Goal: Information Seeking & Learning: Find specific fact

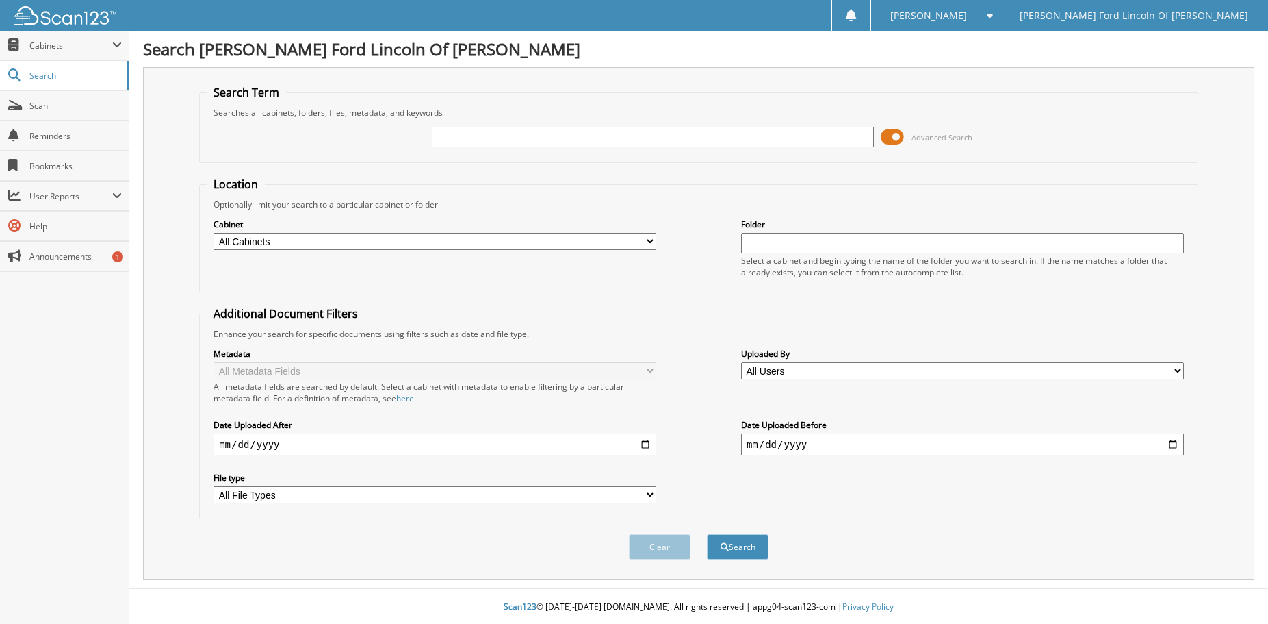
click at [468, 142] on input "text" at bounding box center [653, 137] width 443 height 21
type input "51453"
click at [707, 534] on button "Search" at bounding box center [738, 546] width 62 height 25
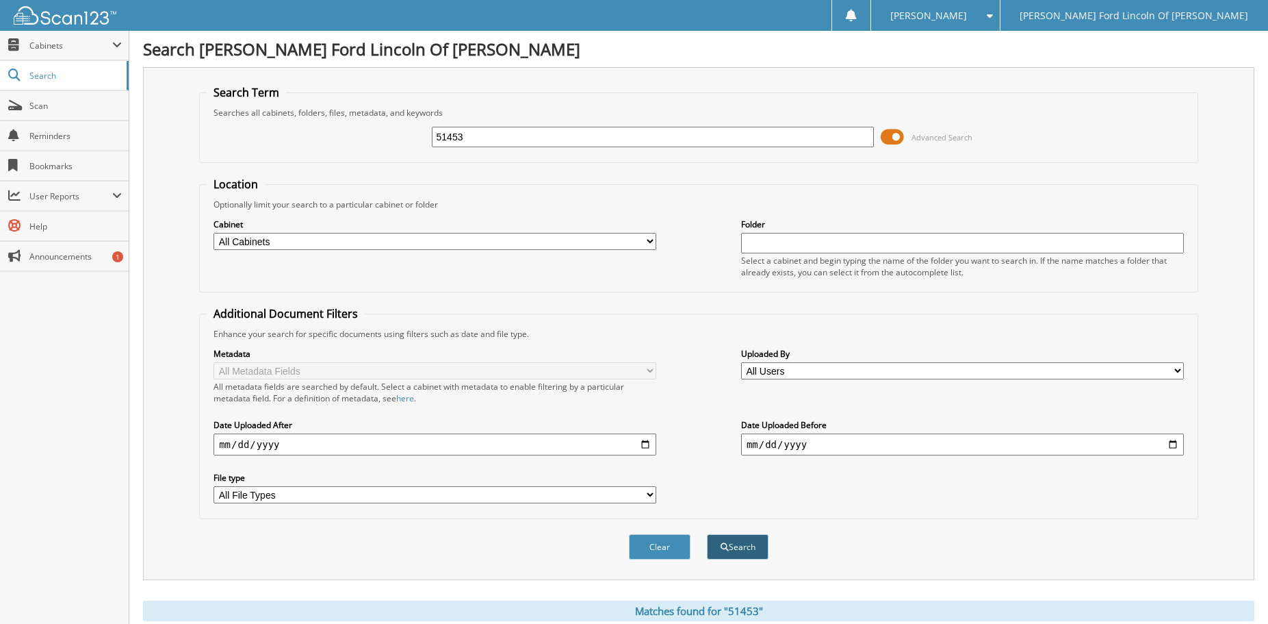
click at [756, 559] on button "Search" at bounding box center [738, 546] width 62 height 25
drag, startPoint x: 496, startPoint y: 143, endPoint x: 372, endPoint y: 145, distance: 123.9
click at [432, 145] on input "51453" at bounding box center [653, 137] width 443 height 21
type input "51463"
click at [707, 534] on button "Search" at bounding box center [738, 546] width 62 height 25
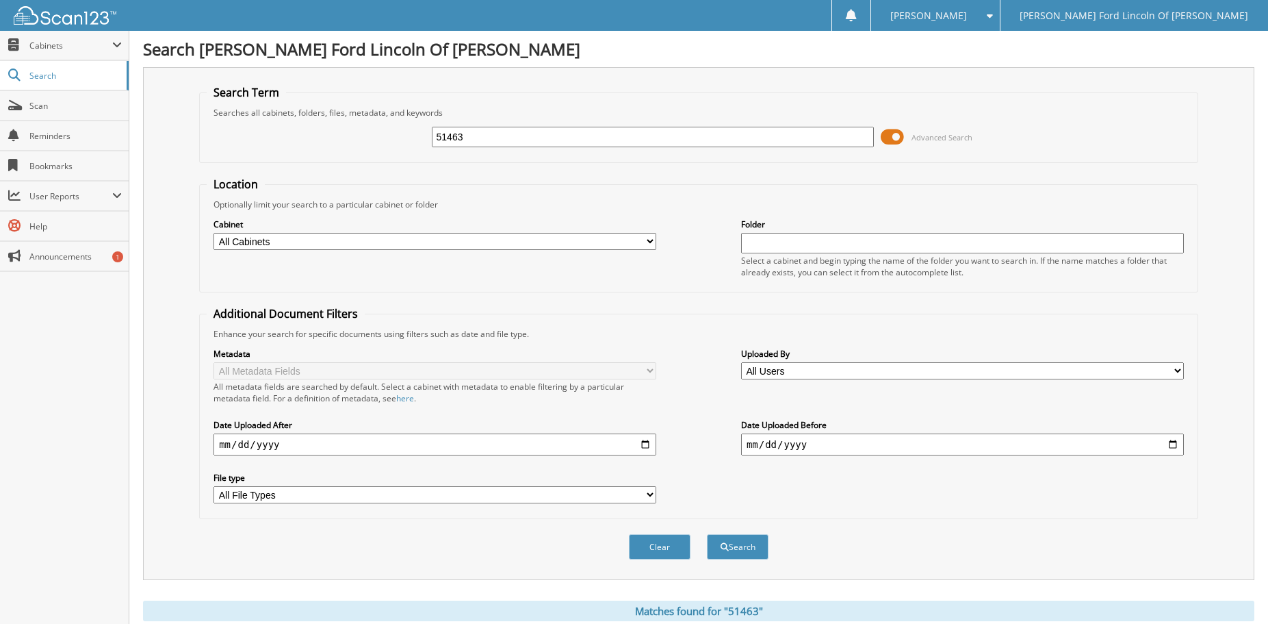
drag, startPoint x: 467, startPoint y: 149, endPoint x: 355, endPoint y: 139, distance: 112.7
click at [432, 139] on input "51463" at bounding box center [653, 137] width 443 height 21
click at [645, 455] on input "date" at bounding box center [435, 444] width 443 height 22
type input "2025-08-01"
drag, startPoint x: 500, startPoint y: 144, endPoint x: 411, endPoint y: 153, distance: 90.2
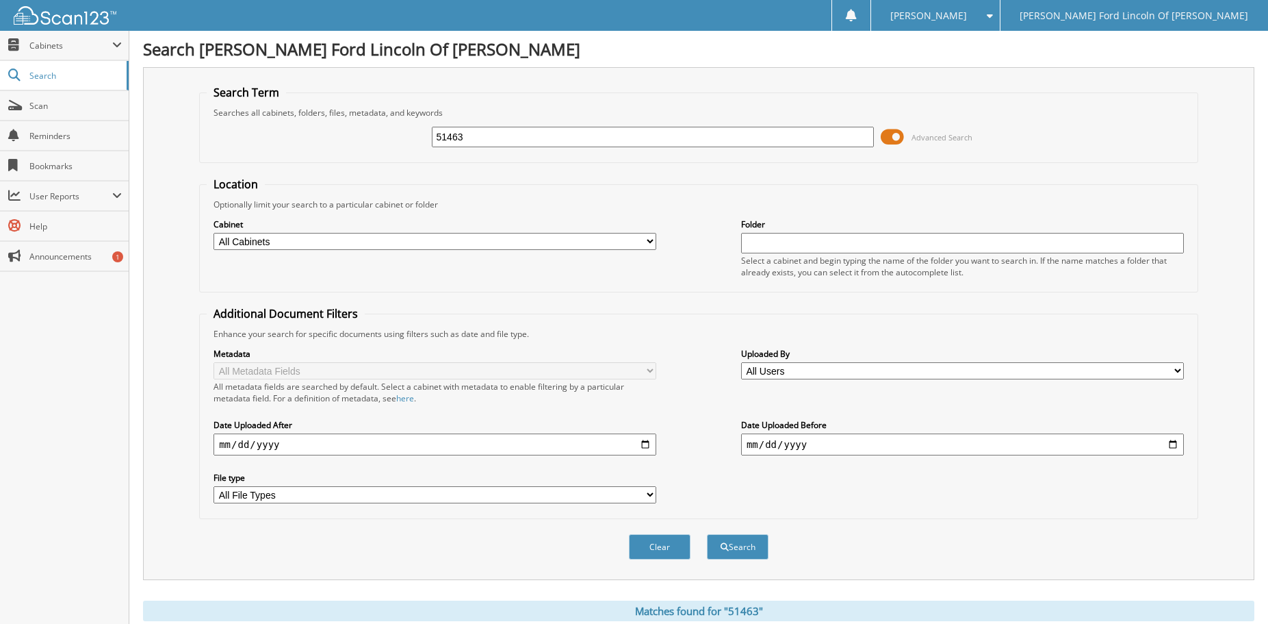
click at [432, 147] on input "51463" at bounding box center [653, 137] width 443 height 21
type input "pep"
click at [707, 534] on button "Search" at bounding box center [738, 546] width 62 height 25
click at [467, 141] on input "pep" at bounding box center [653, 137] width 443 height 21
type input "pep boys"
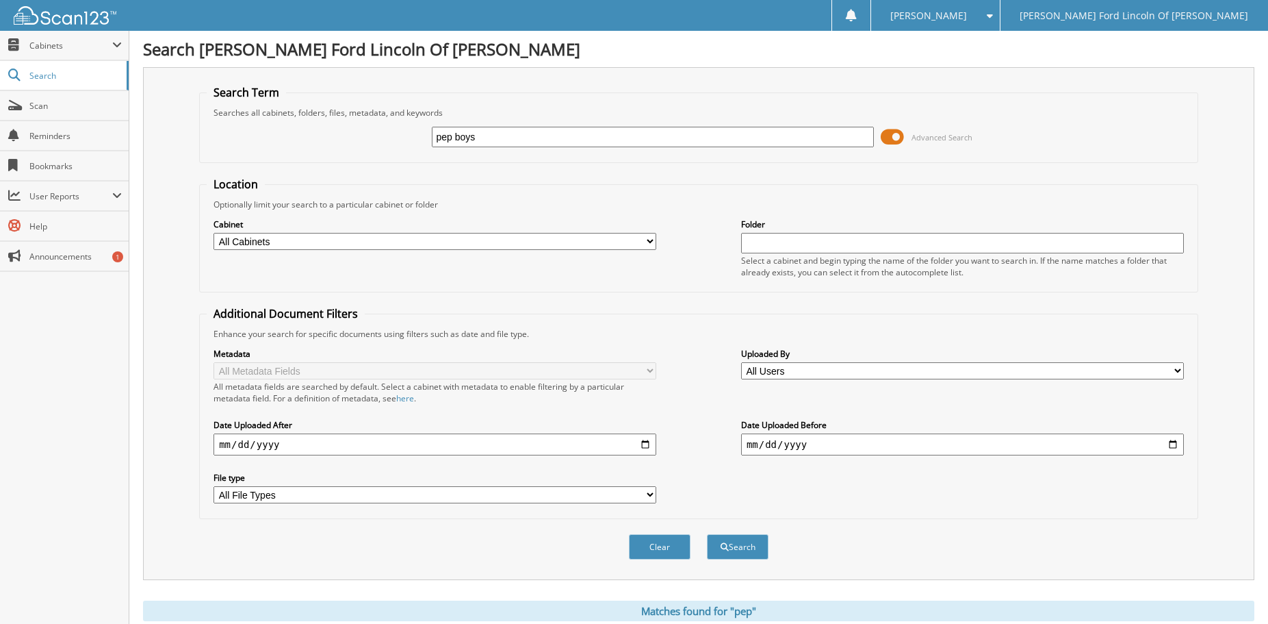
click at [707, 534] on button "Search" at bounding box center [738, 546] width 62 height 25
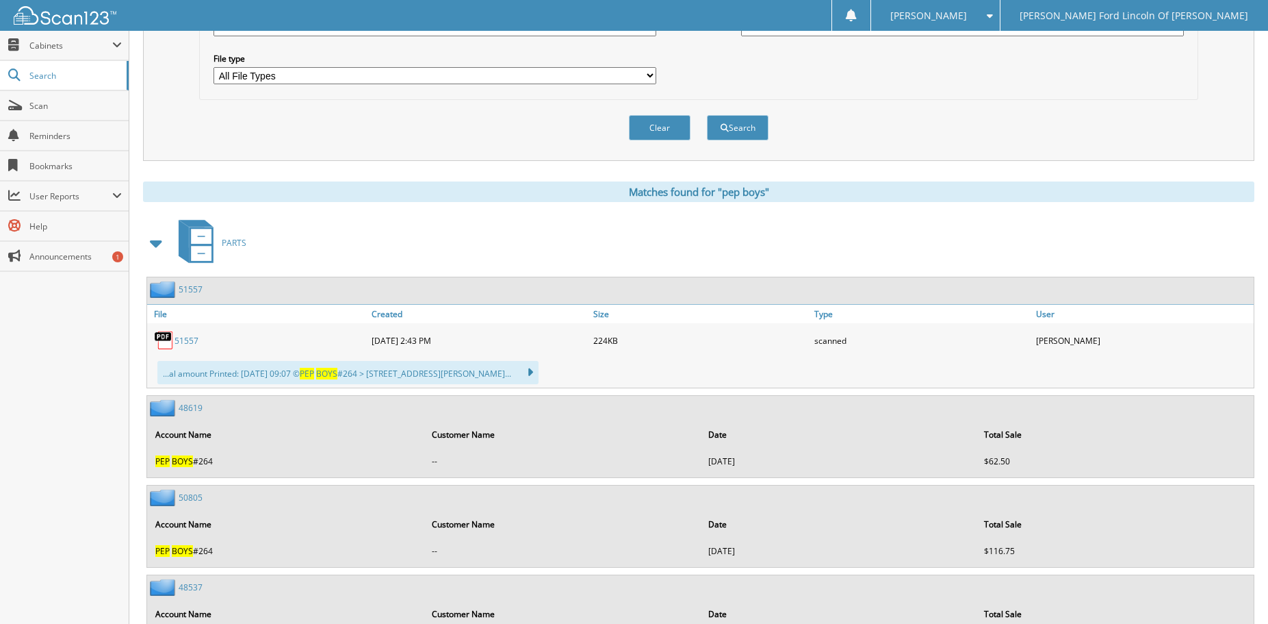
scroll to position [489, 0]
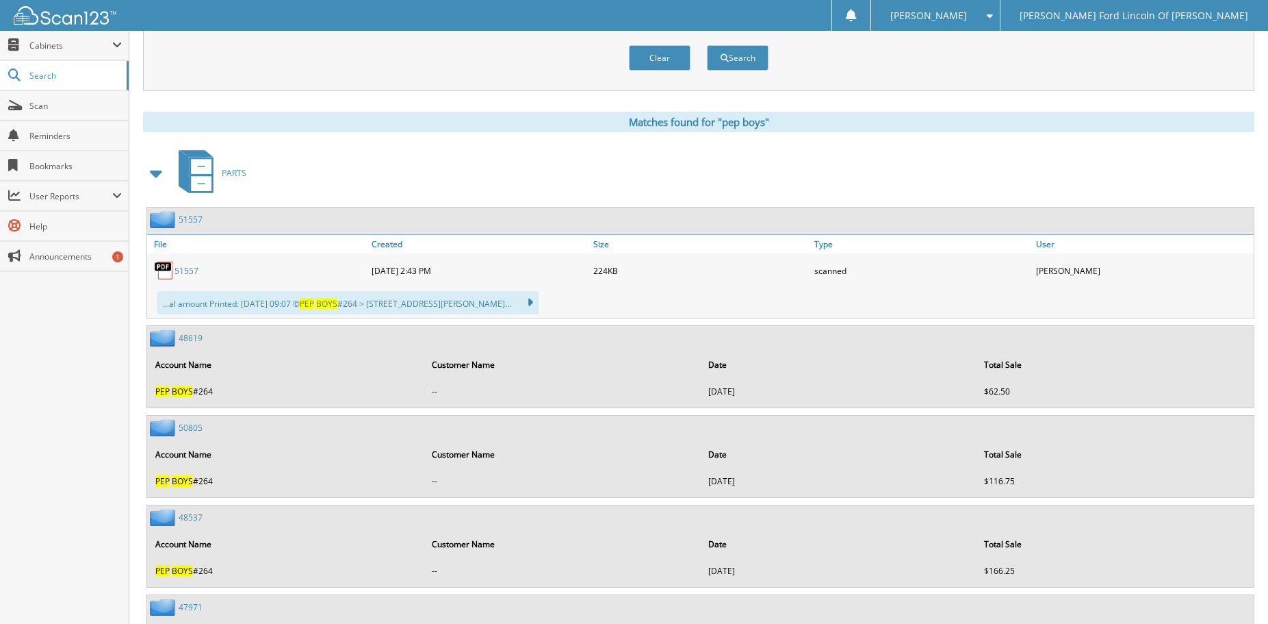
click at [192, 344] on link "48619" at bounding box center [191, 338] width 24 height 12
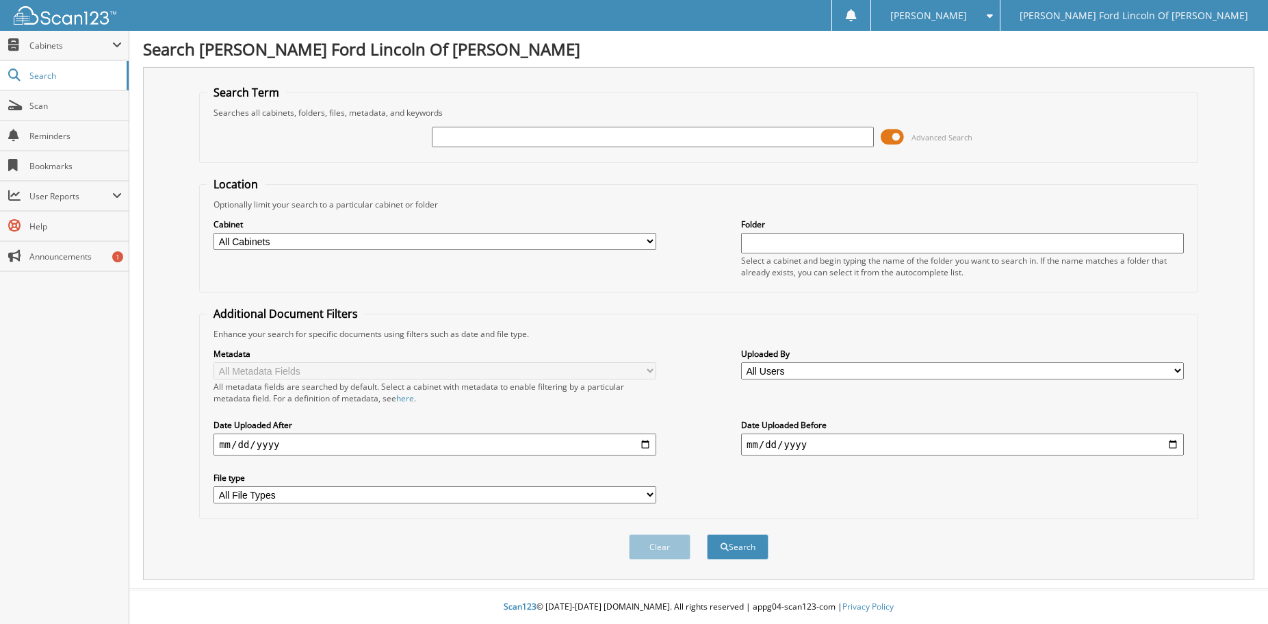
scroll to position [20, 0]
type input "51467"
click at [707, 534] on button "Search" at bounding box center [738, 546] width 62 height 25
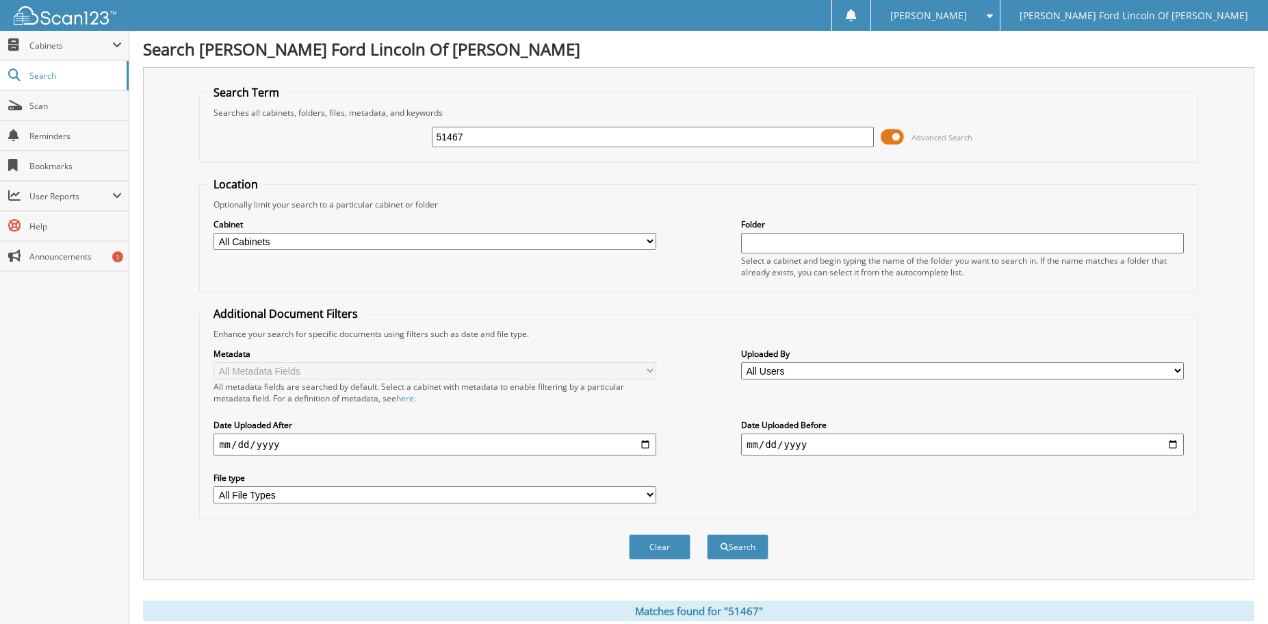
drag, startPoint x: 477, startPoint y: 146, endPoint x: 261, endPoint y: 161, distance: 216.8
click at [432, 147] on input "51467" at bounding box center [653, 137] width 443 height 21
type input "51497"
click at [707, 534] on button "Search" at bounding box center [738, 546] width 62 height 25
click at [55, 48] on span "Cabinets" at bounding box center [70, 46] width 83 height 12
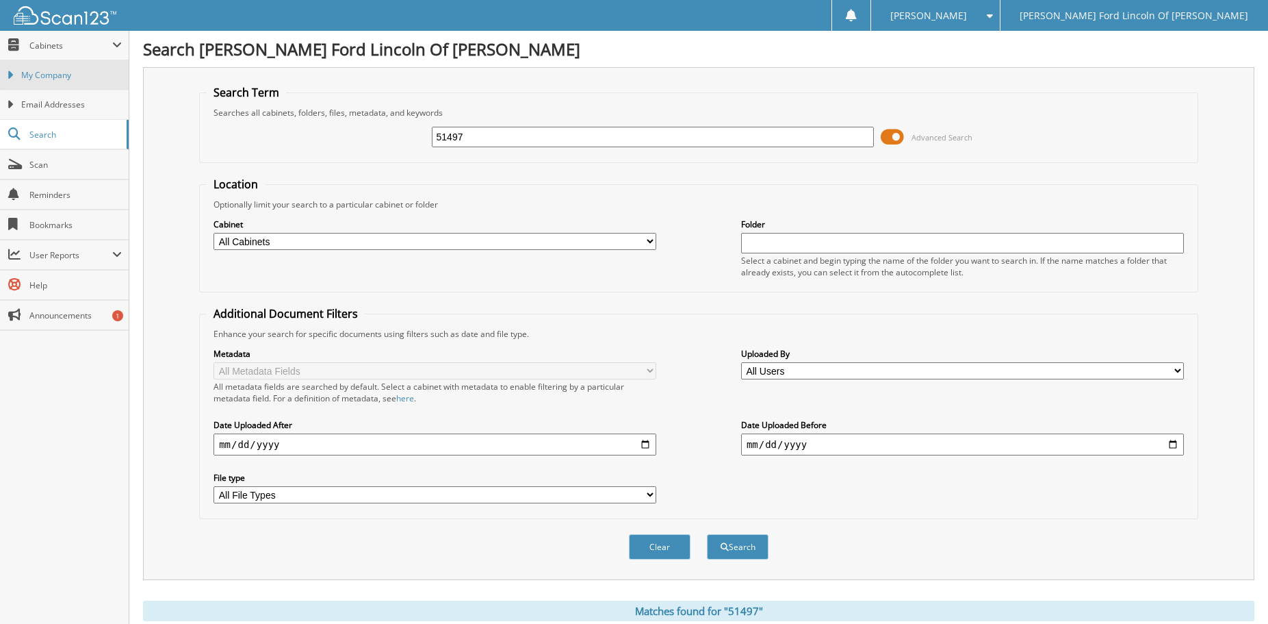
click at [66, 75] on span "My Company" at bounding box center [71, 75] width 101 height 12
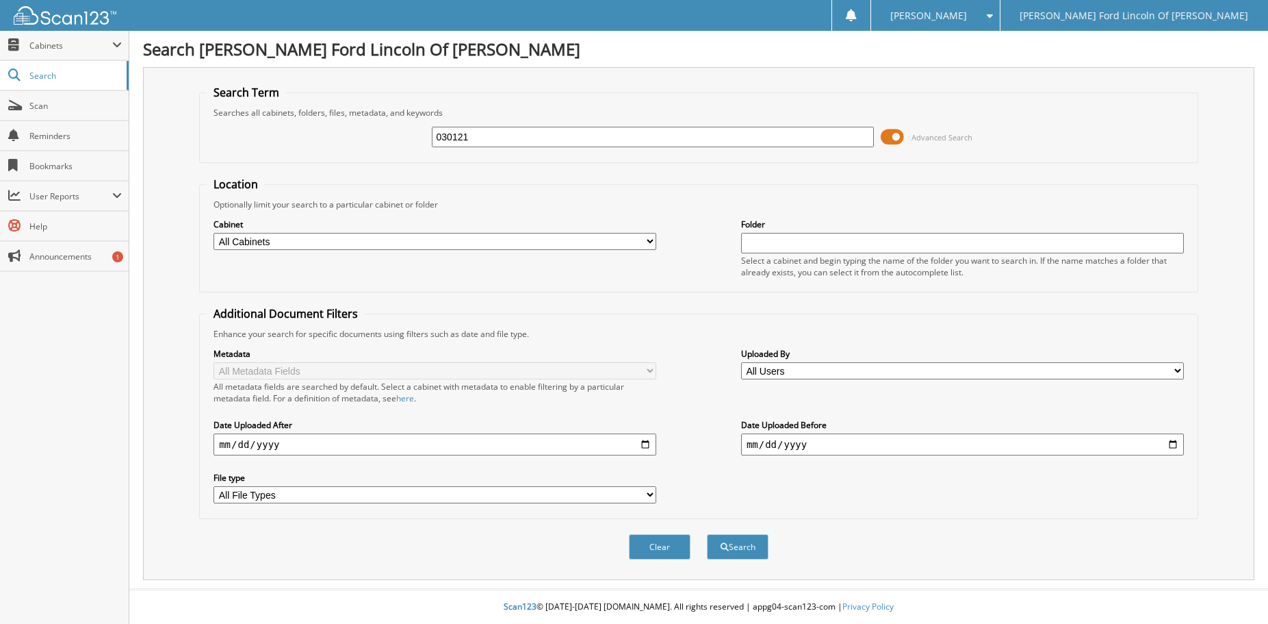
type input "030121"
click at [707, 534] on button "Search" at bounding box center [738, 546] width 62 height 25
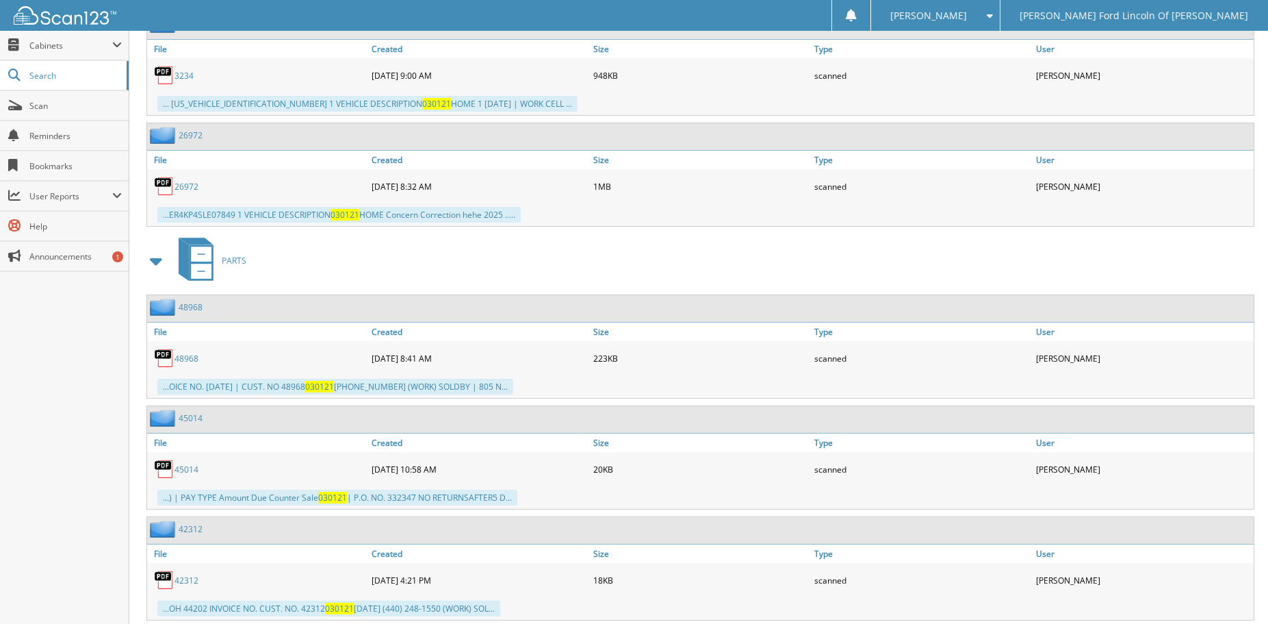
scroll to position [1047, 0]
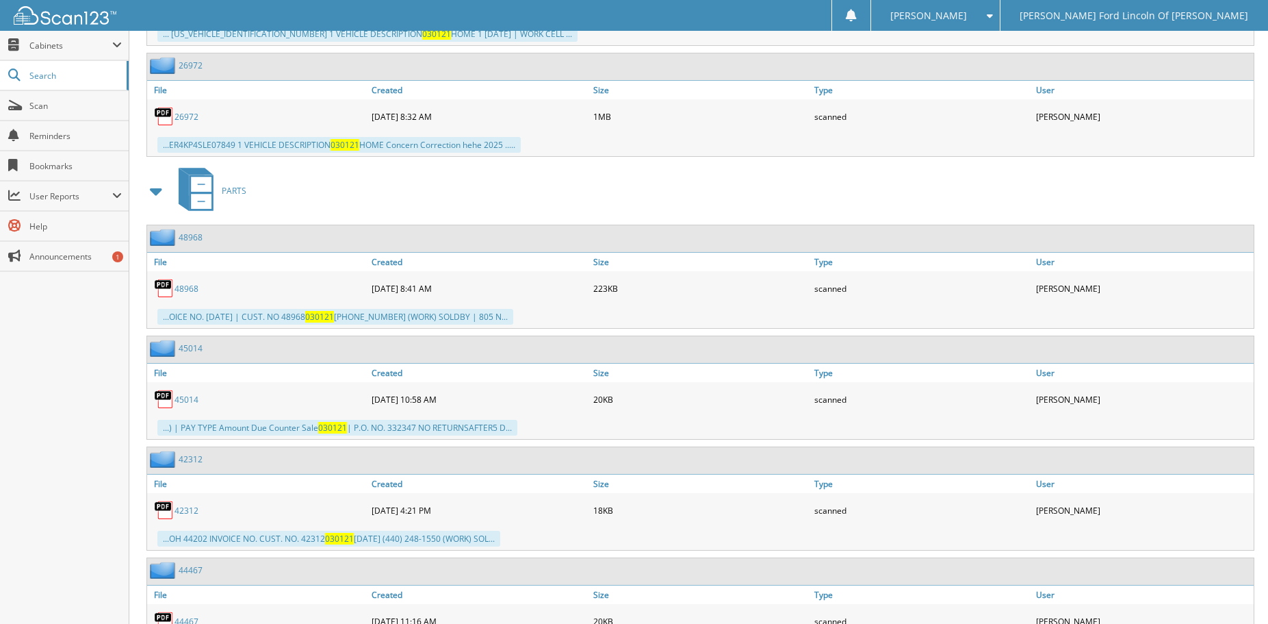
click at [185, 405] on link "45014" at bounding box center [187, 400] width 24 height 12
